Goal: Check status: Check status

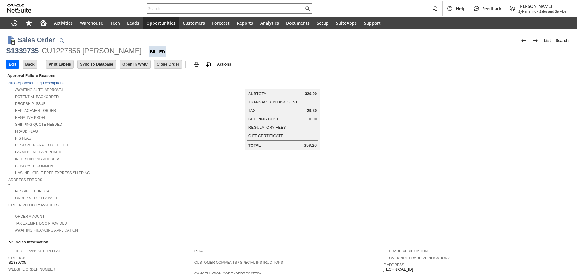
scroll to position [278, 0]
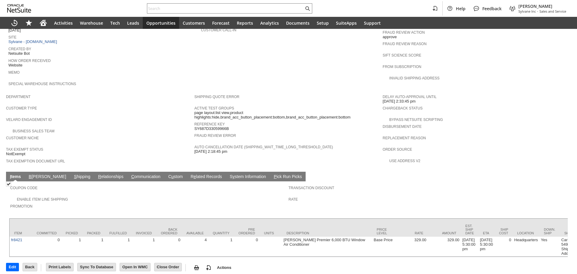
click at [72, 174] on link "S hipping" at bounding box center [82, 177] width 20 height 6
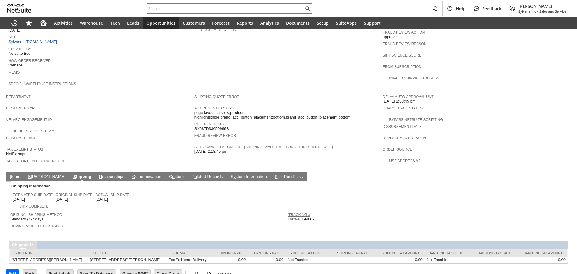
click at [301, 213] on link "Tracking #" at bounding box center [300, 215] width 22 height 4
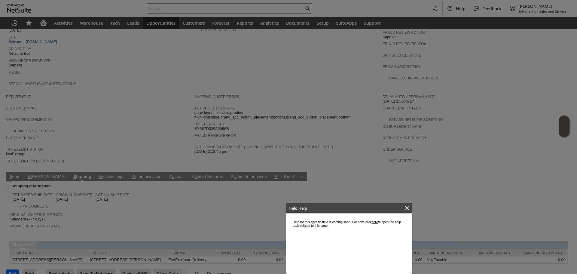
scroll to position [0, 0]
click at [406, 206] on icon "Close" at bounding box center [407, 207] width 7 height 7
click at [406, 210] on icon "Close" at bounding box center [407, 208] width 4 height 4
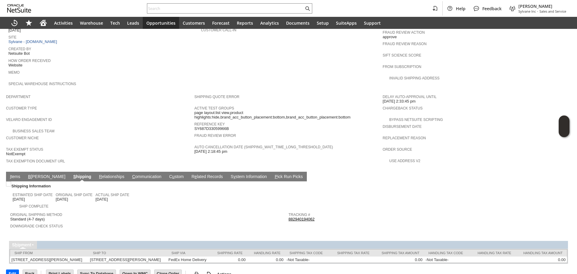
click at [302, 217] on link "882940194062" at bounding box center [302, 219] width 26 height 5
click at [13, 174] on link "I tems" at bounding box center [14, 177] width 13 height 6
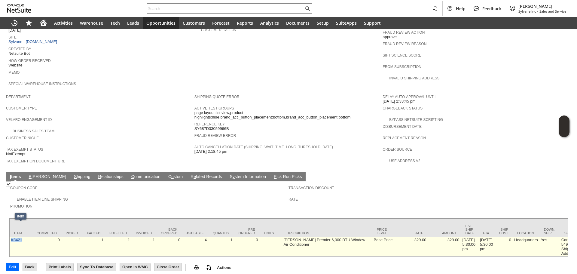
drag, startPoint x: 23, startPoint y: 231, endPoint x: 11, endPoint y: 234, distance: 12.5
click at [11, 237] on td "fr8421" at bounding box center [21, 247] width 23 height 20
copy link "fr8421"
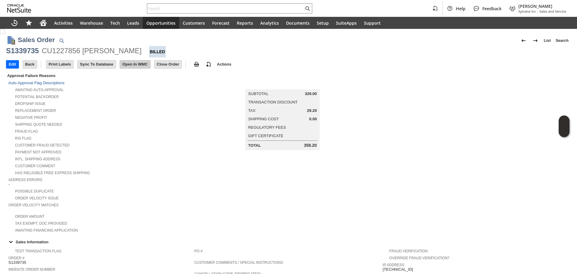
drag, startPoint x: 83, startPoint y: 53, endPoint x: 134, endPoint y: 64, distance: 52.4
click at [126, 57] on div "Sales Order List Search S1339735 CU1227856 ALBERT B DELECIA Billed Go Edit Back…" at bounding box center [288, 51] width 565 height 42
click at [171, 100] on div "Dropship Issue" at bounding box center [101, 103] width 186 height 6
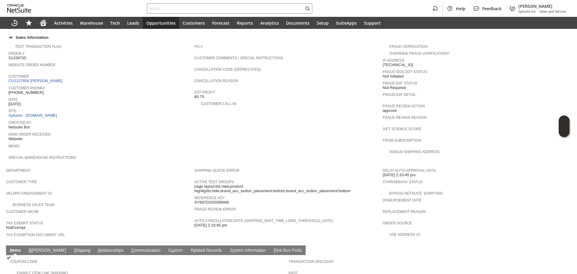
scroll to position [271, 0]
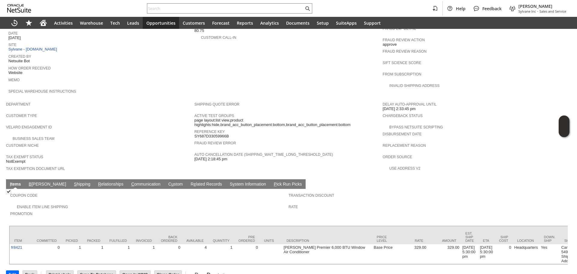
click at [130, 182] on link "C ommunication" at bounding box center [146, 185] width 32 height 6
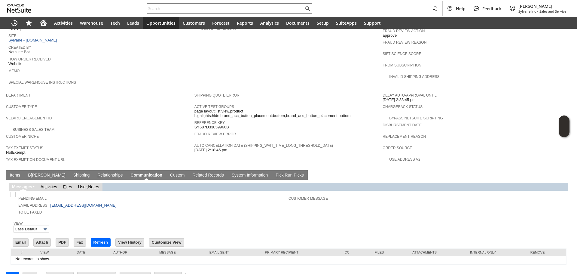
scroll to position [0, 0]
drag, startPoint x: 49, startPoint y: 195, endPoint x: 98, endPoint y: 197, distance: 49.3
click at [85, 208] on td "To Be Faxed" at bounding box center [150, 211] width 277 height 7
click at [106, 208] on td "To Be Faxed" at bounding box center [150, 211] width 277 height 7
drag, startPoint x: 97, startPoint y: 195, endPoint x: 49, endPoint y: 191, distance: 48.3
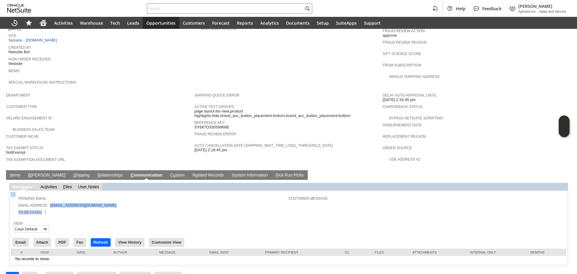
click at [49, 193] on tbody "Pending Email Email Address adelecia@aol.com To Be Faxed" at bounding box center [150, 204] width 277 height 22
click at [122, 208] on td "To Be Faxed" at bounding box center [150, 211] width 277 height 7
click at [23, 238] on input "Email" at bounding box center [20, 242] width 15 height 8
click at [18, 173] on link "I tems" at bounding box center [14, 176] width 13 height 6
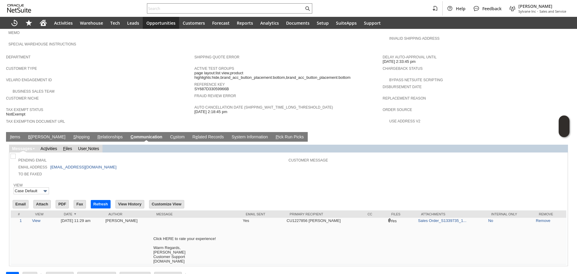
click at [14, 134] on link "I tems" at bounding box center [14, 137] width 13 height 6
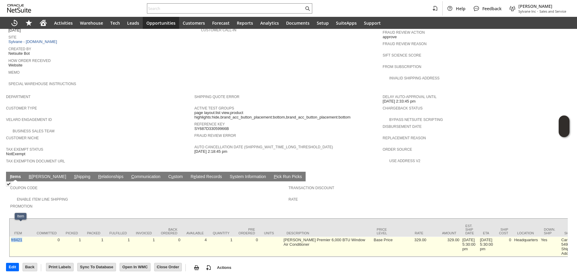
copy link "fr8421"
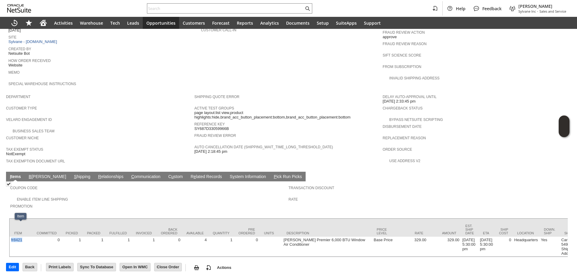
drag, startPoint x: 22, startPoint y: 230, endPoint x: 19, endPoint y: 219, distance: 11.7
click at [10, 237] on td "fr8421" at bounding box center [21, 247] width 23 height 20
click at [130, 174] on link "C ommunication" at bounding box center [146, 177] width 32 height 6
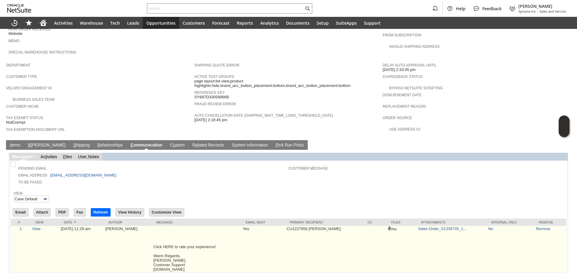
scroll to position [318, 0]
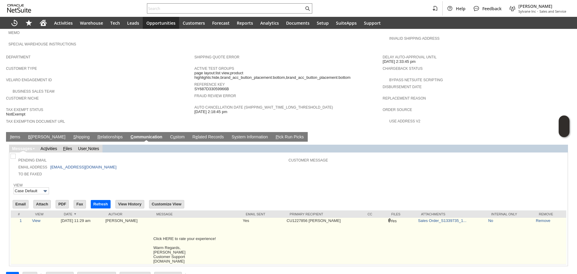
click at [306, 225] on td "CU1227856 ALBERT B DELECIA" at bounding box center [324, 241] width 78 height 47
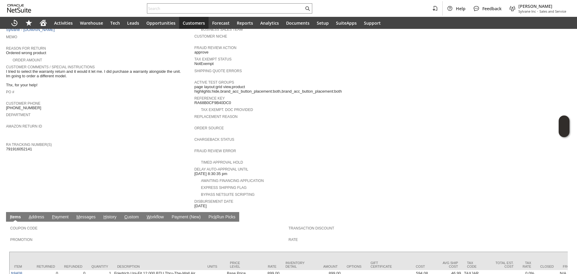
scroll to position [85, 0]
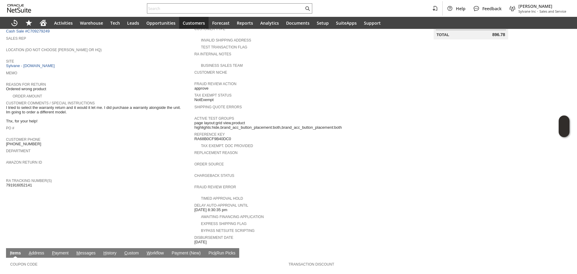
click at [317, 183] on div "Fraud Review Error" at bounding box center [286, 188] width 185 height 11
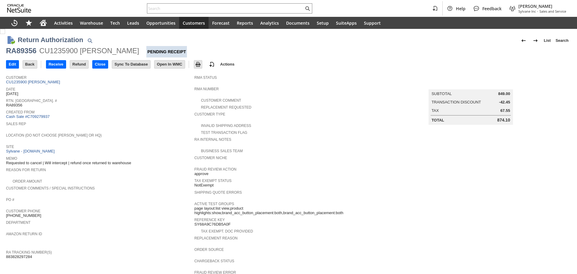
scroll to position [150, 0]
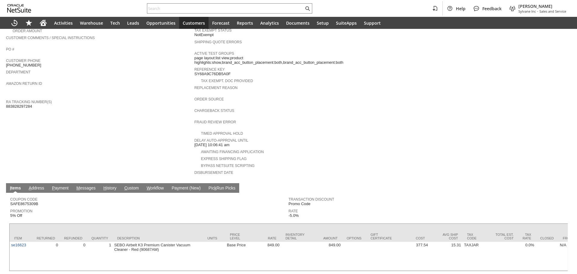
click at [26, 104] on span "883828297284" at bounding box center [19, 106] width 26 height 5
copy span "883828297284"
click at [174, 8] on input "text" at bounding box center [225, 8] width 157 height 7
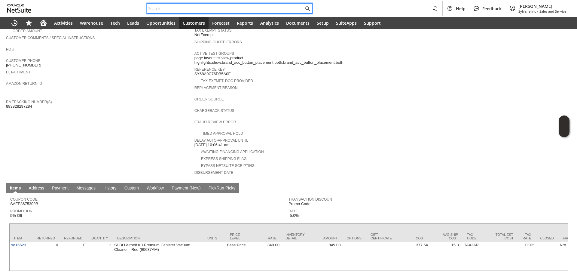
paste input "SY68A0B7D5A7073"
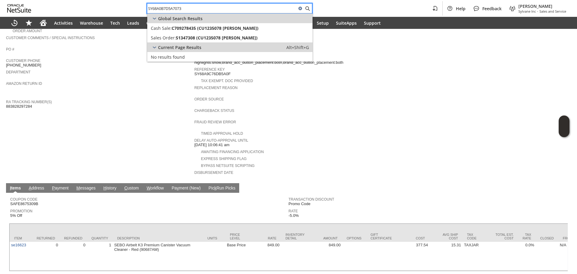
type input "SY68A0B7D5A7073"
click at [191, 44] on span "Current Page Results" at bounding box center [179, 47] width 43 height 6
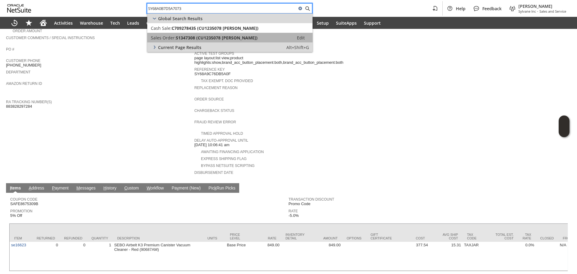
click at [199, 42] on link "Sales Order: S1347308 (CU1235078 Marcia Wattson) Edit" at bounding box center [229, 38] width 165 height 10
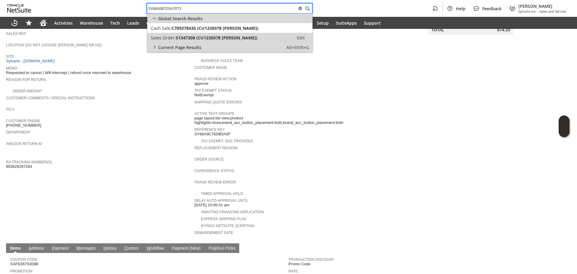
scroll to position [68, 0]
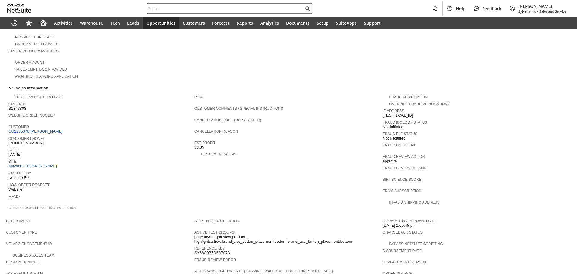
scroll to position [150, 0]
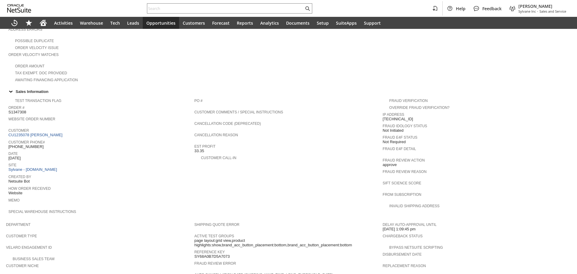
click at [46, 127] on span "Customer" at bounding box center [99, 130] width 183 height 6
click at [45, 133] on link "CU1235078 [PERSON_NAME]" at bounding box center [36, 135] width 56 height 5
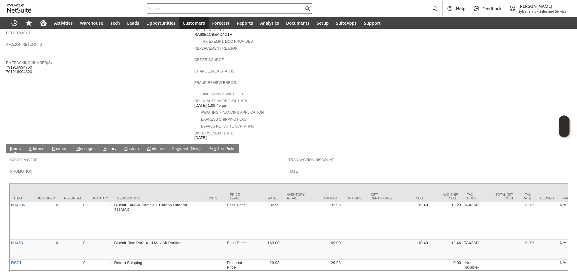
scroll to position [200, 0]
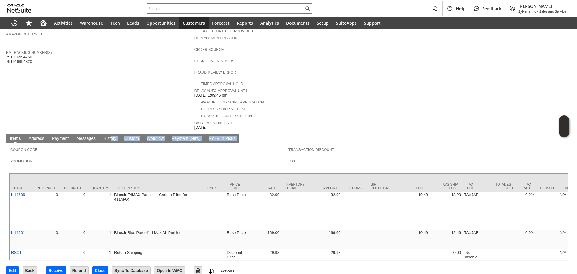
click at [112, 134] on tbody "I tems A ddress P ayment M essages H istory C ustom W orkflow Pa y ment (New) P…" at bounding box center [288, 196] width 565 height 127
click at [112, 134] on td "H istory" at bounding box center [109, 138] width 21 height 10
click at [114, 136] on link "H istory" at bounding box center [110, 139] width 16 height 6
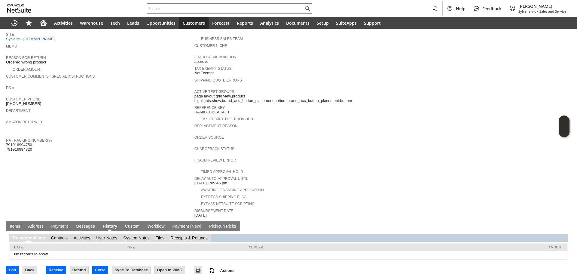
scroll to position [0, 0]
click at [133, 235] on link "S ystem Notes" at bounding box center [136, 237] width 26 height 5
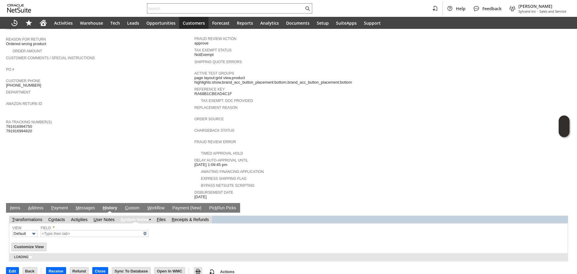
type input "1 to 25 of 79"
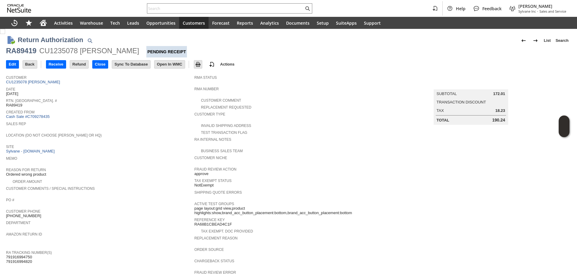
click at [11, 53] on div "RA89419" at bounding box center [21, 51] width 30 height 10
copy div "RA89419"
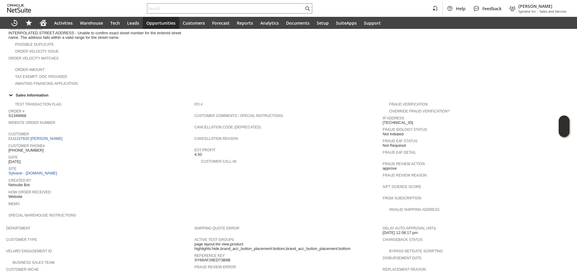
scroll to position [240, 0]
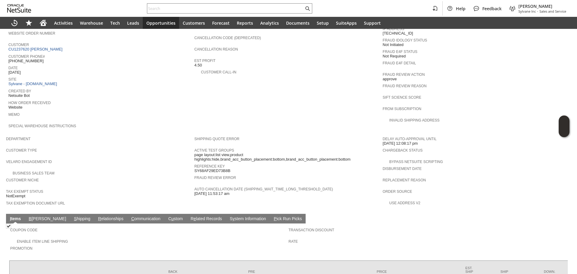
click at [211, 168] on span "SY68AF29ED73B8B" at bounding box center [212, 170] width 36 height 5
copy span "SY68AF29ED73B8B"
click at [146, 146] on span "Customer Type" at bounding box center [98, 149] width 185 height 6
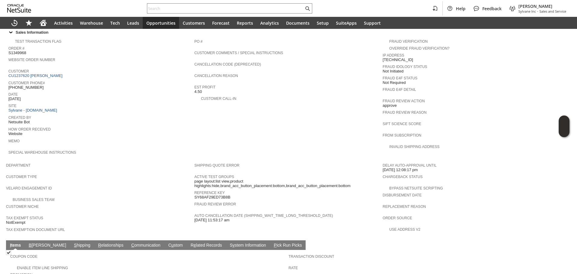
scroll to position [292, 0]
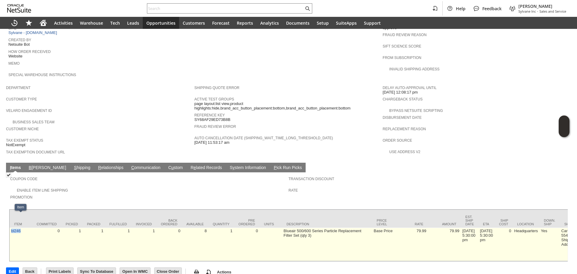
copy link "bl246"
drag, startPoint x: 24, startPoint y: 227, endPoint x: 11, endPoint y: 226, distance: 13.9
click at [11, 228] on td "bl246" at bounding box center [21, 244] width 23 height 33
